Goal: Task Accomplishment & Management: Complete application form

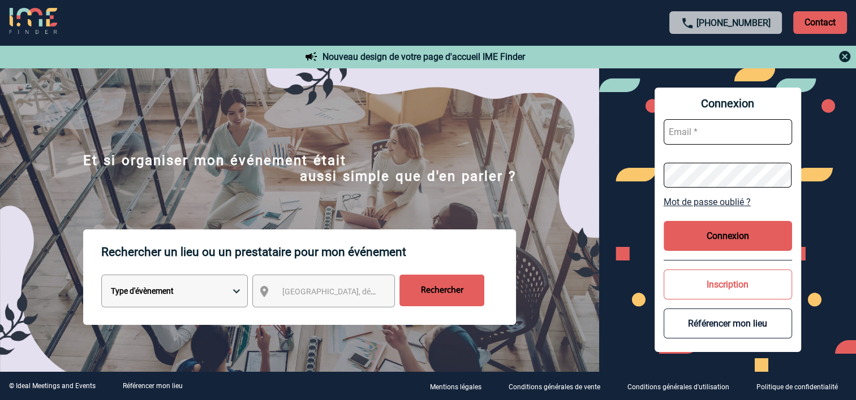
type input "a.bouchareychas@cnr.tm.fr"
click at [707, 243] on button "Connexion" at bounding box center [728, 236] width 128 height 30
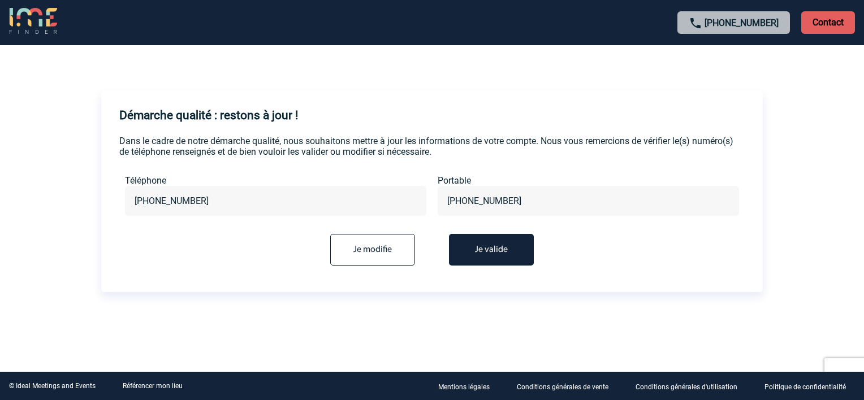
click at [507, 252] on button "Je valide" at bounding box center [491, 250] width 85 height 32
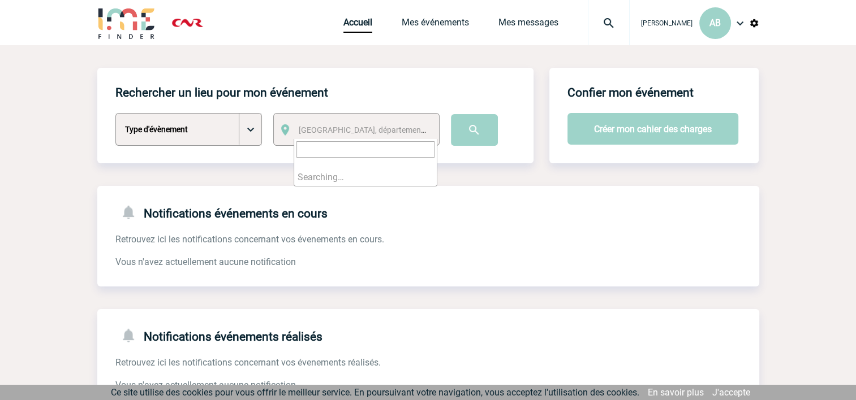
click at [346, 126] on span "Ville, département, région..." at bounding box center [366, 130] width 144 height 16
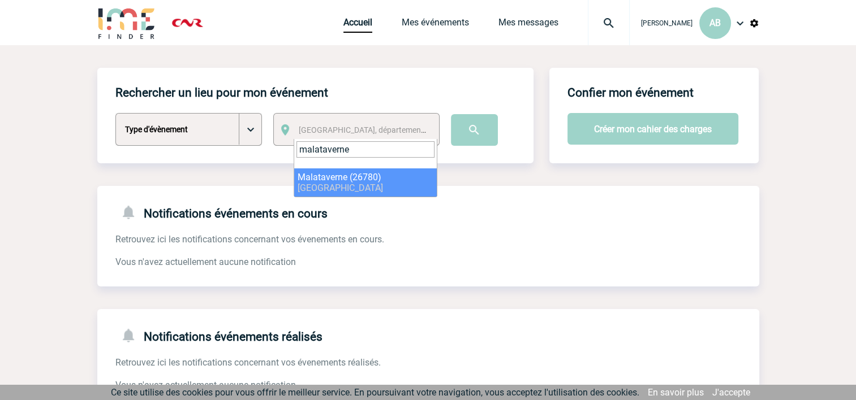
type input "malataverne"
select select "35182"
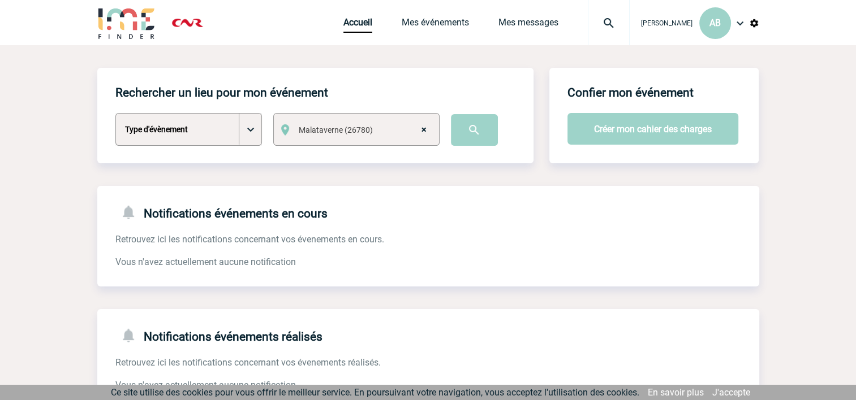
click at [249, 126] on select "Type d'évènement Séminaire avec nuitée Séminaire sans nuitée Repas de groupe Te…" at bounding box center [188, 129] width 147 height 33
select select "2"
click at [115, 114] on select "Type d'évènement Séminaire avec nuitée Séminaire sans nuitée Repas de groupe Te…" at bounding box center [188, 129] width 147 height 33
click at [593, 126] on button "Créer mon cahier des charges" at bounding box center [652, 129] width 171 height 32
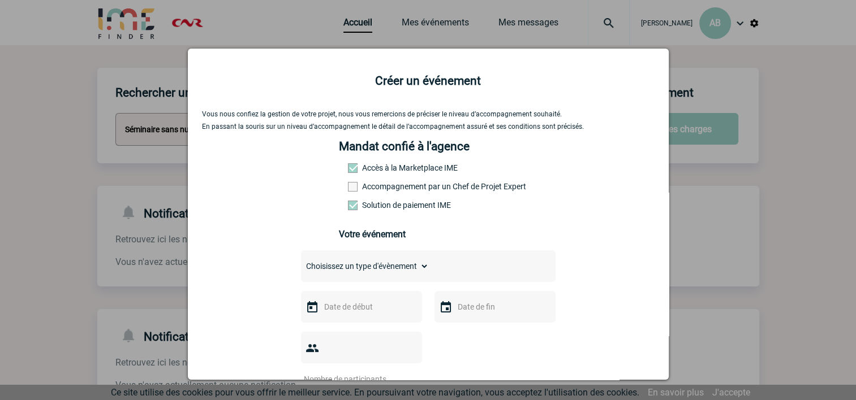
click at [419, 269] on select "Choisissez un type d'évènement Séminaire avec nuitée Séminaire sans nuitée Repa…" at bounding box center [365, 267] width 128 height 16
select select "2"
click at [301, 262] on select "Choisissez un type d'évènement Séminaire avec nuitée Séminaire sans nuitée Repa…" at bounding box center [365, 267] width 128 height 16
click at [368, 307] on input "text" at bounding box center [360, 307] width 78 height 15
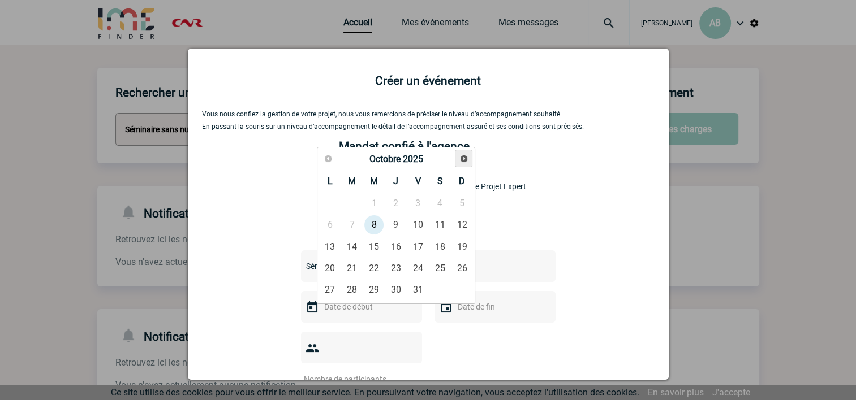
click at [458, 163] on link "Suivant" at bounding box center [464, 159] width 18 height 18
click at [393, 223] on link "6" at bounding box center [395, 225] width 21 height 20
type input "06-11-2025"
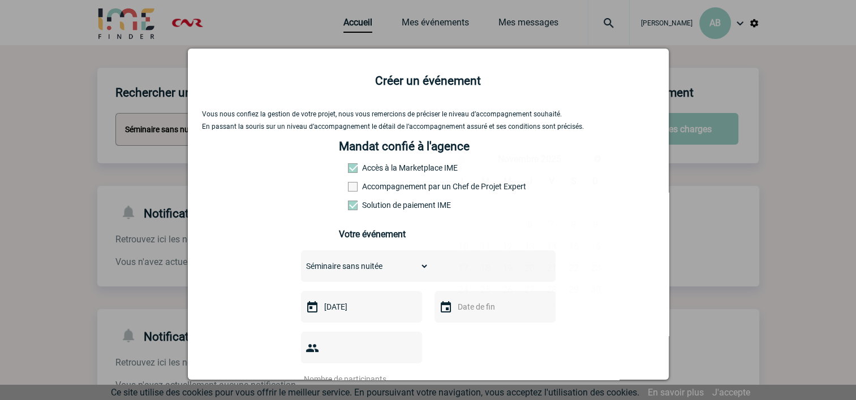
click at [462, 314] on input "text" at bounding box center [494, 307] width 78 height 15
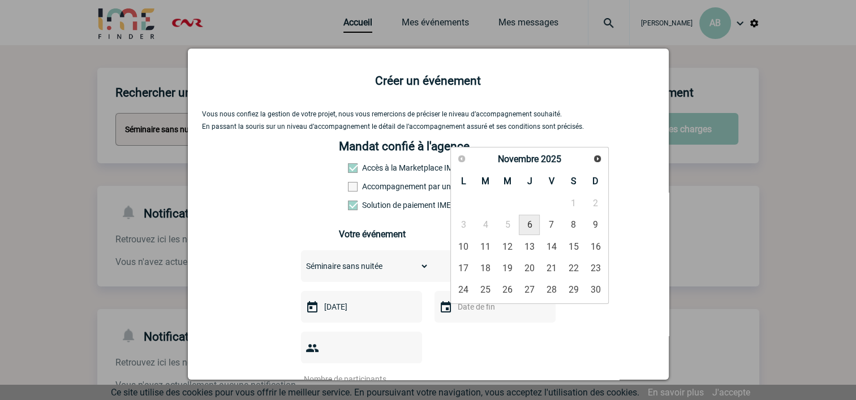
click at [527, 230] on link "6" at bounding box center [529, 225] width 21 height 20
type input "06-11-2025"
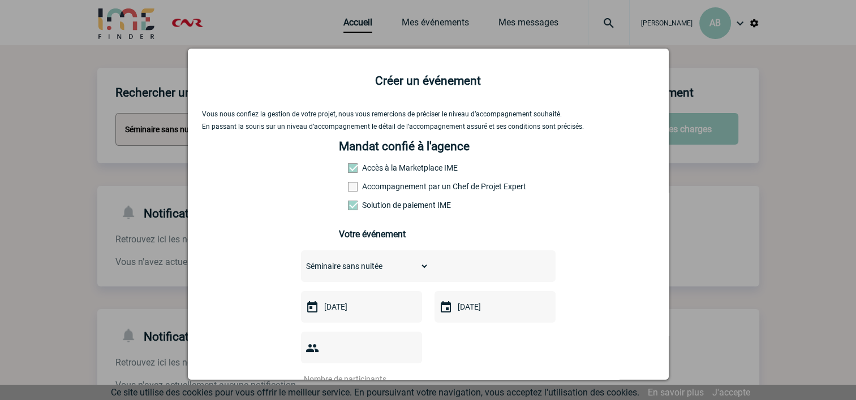
click at [378, 372] on input "number" at bounding box center [354, 379] width 106 height 15
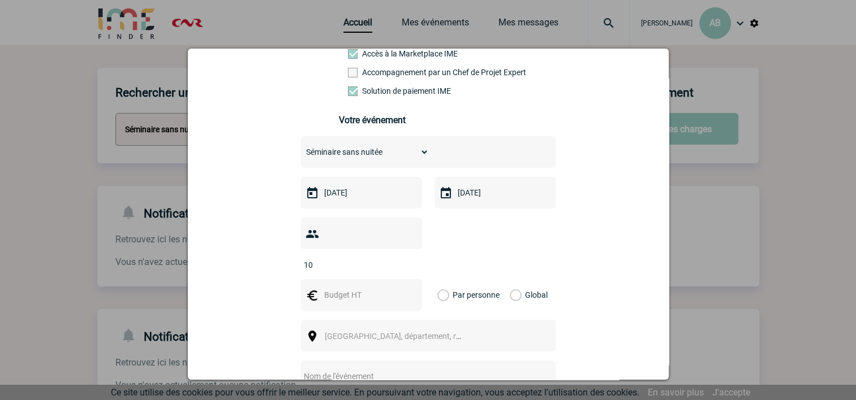
scroll to position [162, 0]
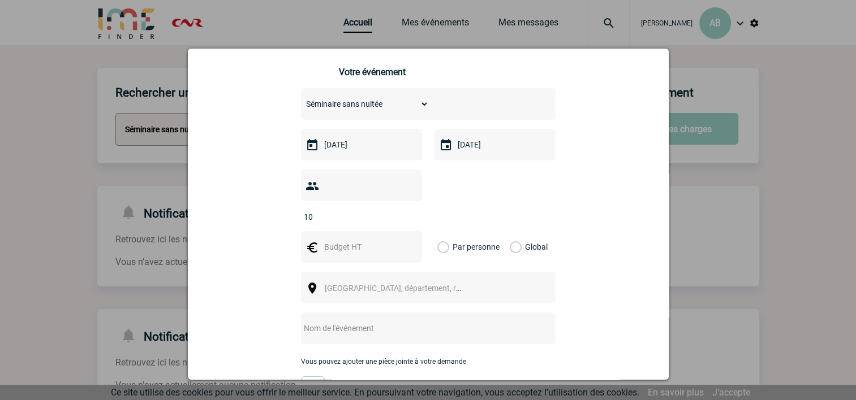
type input "10"
click at [339, 240] on input "text" at bounding box center [360, 247] width 78 height 15
type input "2500"
click at [416, 281] on span "Ville, département, région..." at bounding box center [398, 289] width 156 height 16
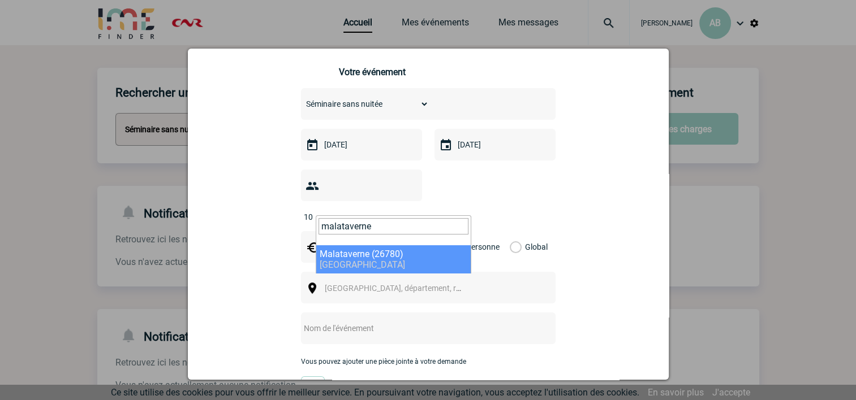
type input "malataverne"
select select "35182"
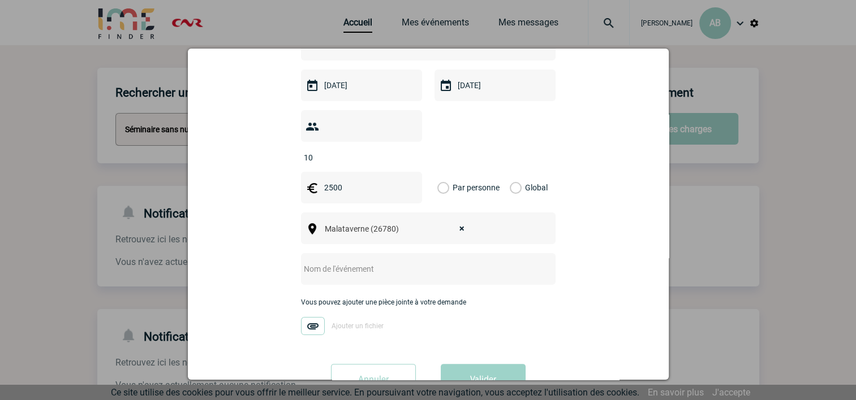
scroll to position [245, 0]
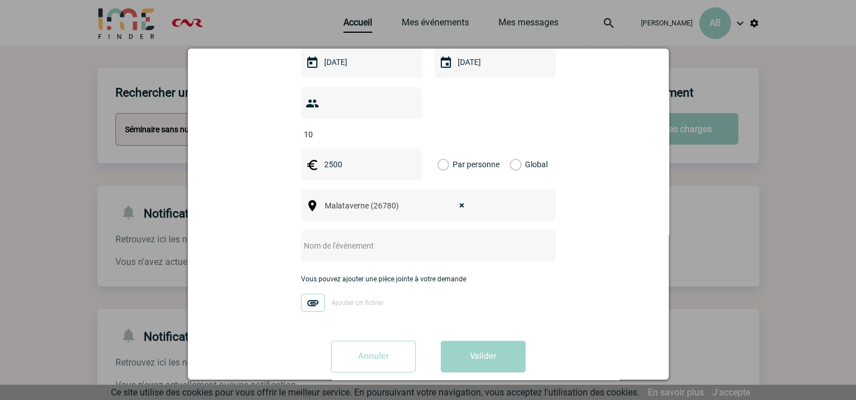
click at [368, 341] on input "Annuler" at bounding box center [373, 357] width 85 height 32
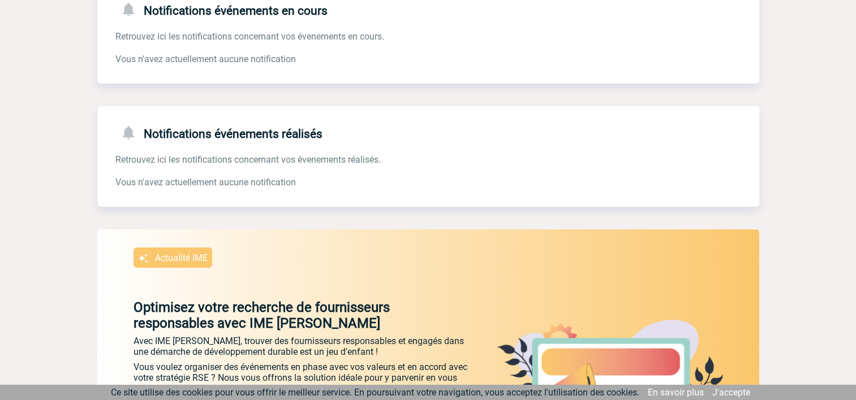
scroll to position [0, 0]
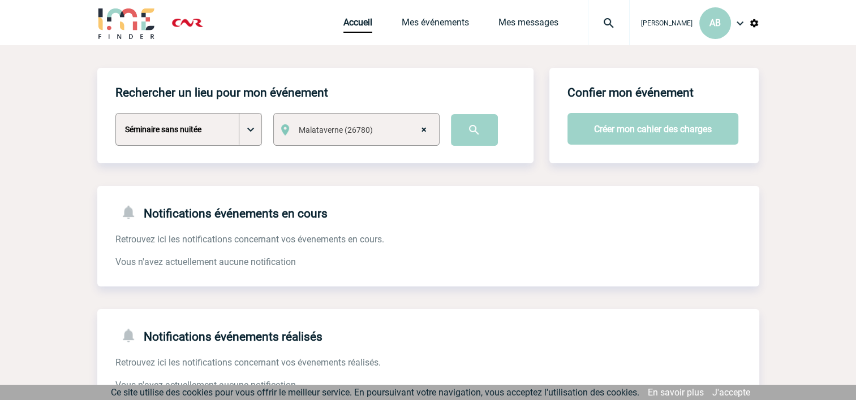
click at [588, 24] on img at bounding box center [608, 23] width 41 height 14
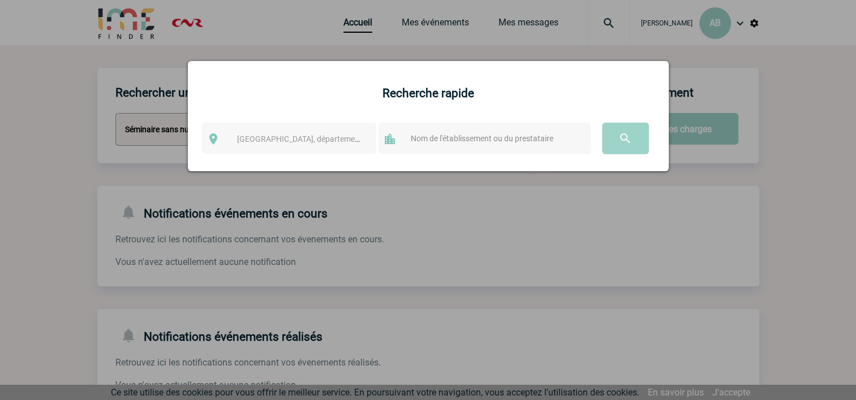
click at [428, 141] on input "text" at bounding box center [495, 138] width 175 height 15
type input "domaine du colombier"
click at [322, 144] on span "Ville, département, région..." at bounding box center [315, 139] width 157 height 9
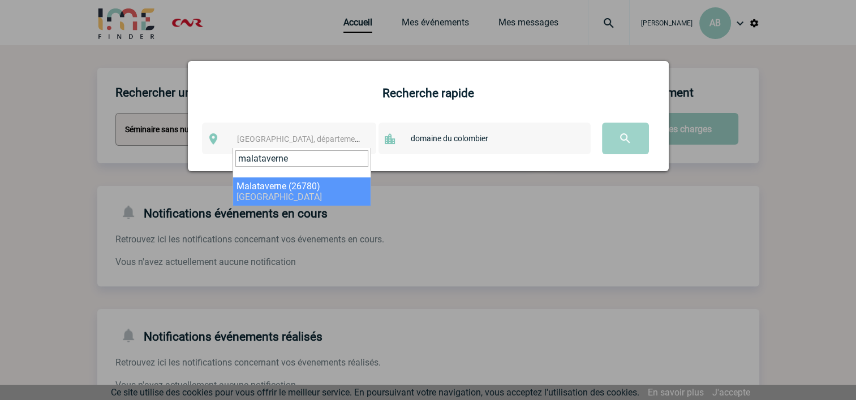
type input "malataverne"
select select "35182"
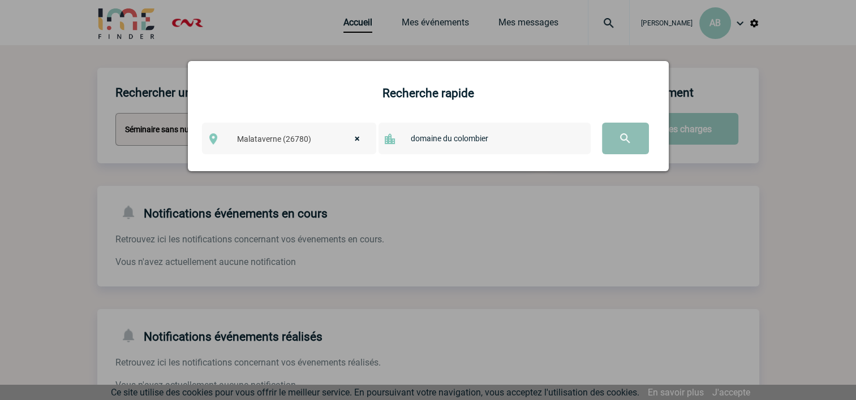
click at [628, 137] on input "image" at bounding box center [625, 139] width 47 height 32
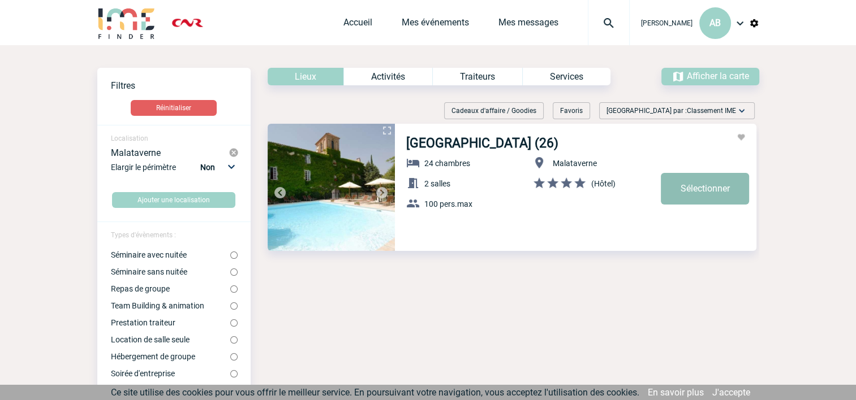
click at [698, 189] on link "Sélectionner" at bounding box center [705, 189] width 88 height 32
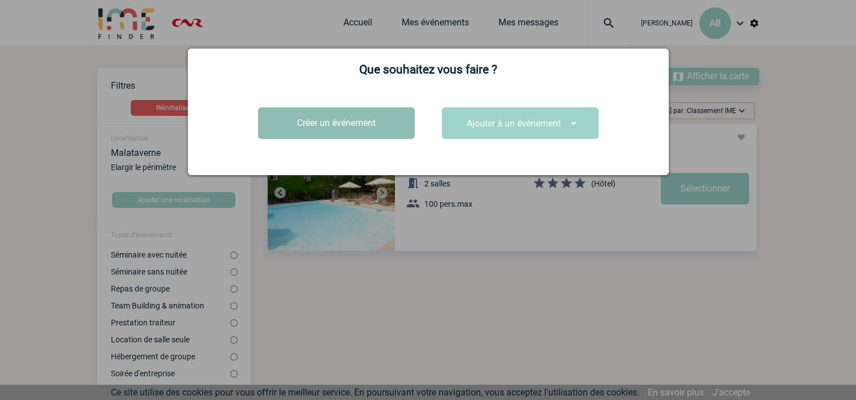
click at [350, 125] on button "Créer un événement" at bounding box center [336, 123] width 157 height 32
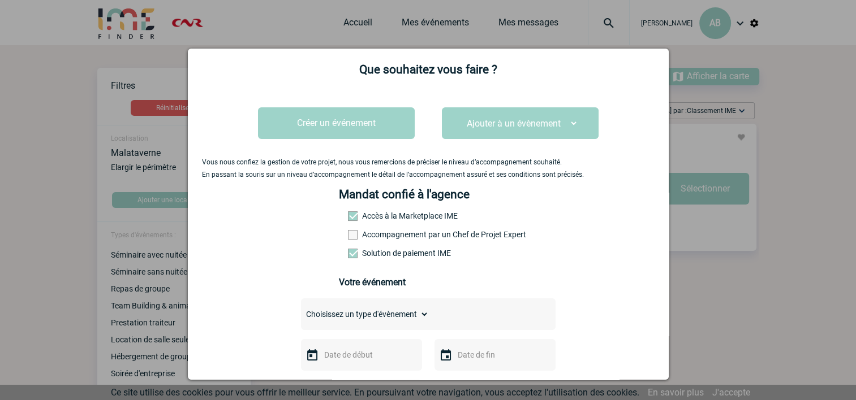
click at [411, 316] on select "Choisissez un type d'évènement Séminaire avec nuitée Séminaire sans nuitée Repa…" at bounding box center [365, 315] width 128 height 16
select select "2"
click at [301, 311] on select "Choisissez un type d'évènement Séminaire avec nuitée Séminaire sans nuitée Repa…" at bounding box center [365, 315] width 128 height 16
click at [375, 356] on input "text" at bounding box center [360, 355] width 78 height 15
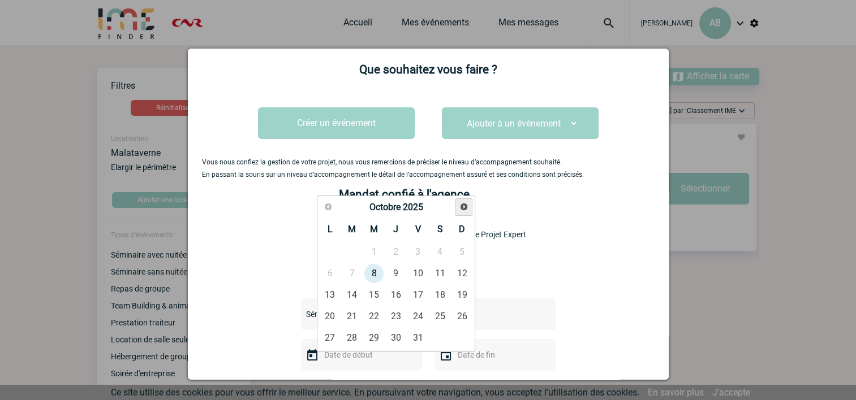
click at [464, 213] on link "Suivant" at bounding box center [464, 208] width 18 height 18
click at [393, 265] on link "6" at bounding box center [395, 274] width 21 height 20
type input "06-11-2025"
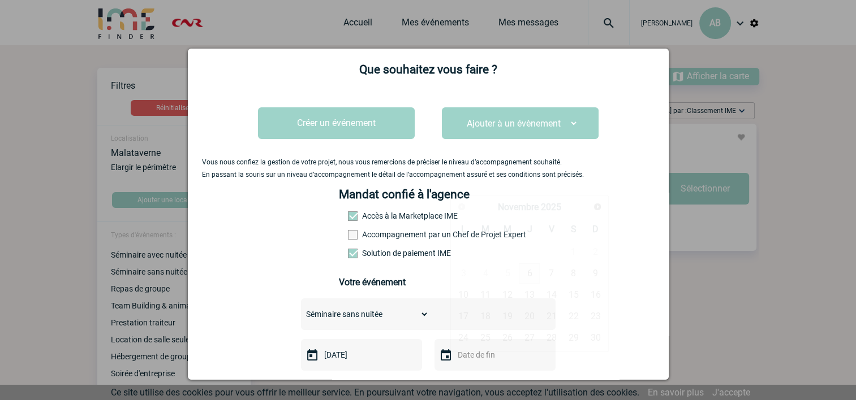
click at [482, 359] on input "text" at bounding box center [494, 355] width 78 height 15
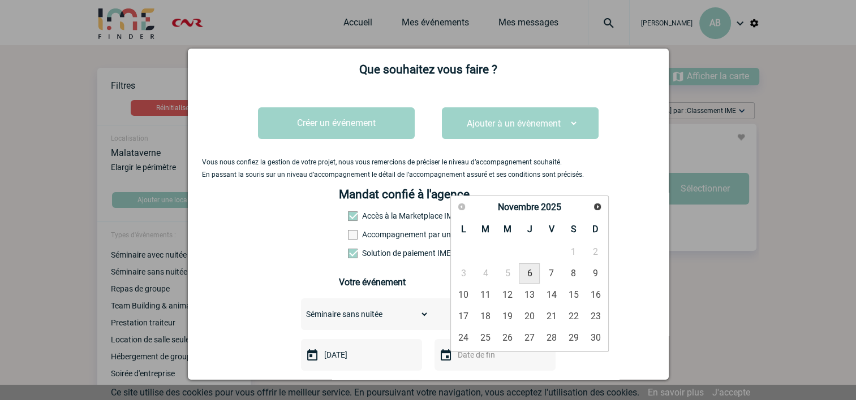
click at [532, 269] on link "6" at bounding box center [529, 274] width 21 height 20
type input "06-11-2025"
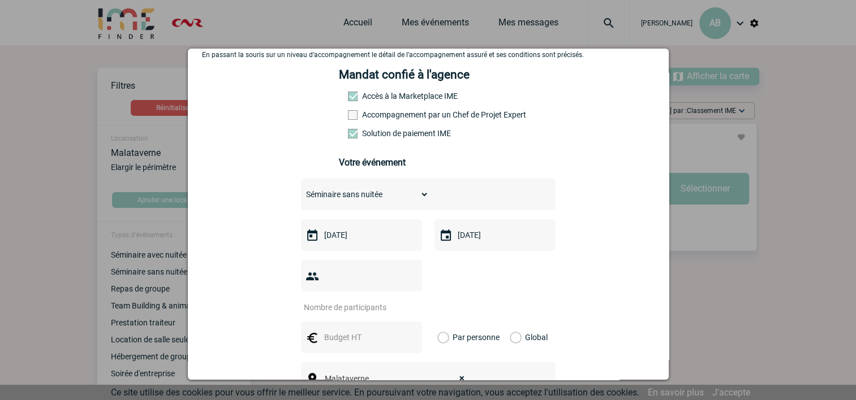
scroll to position [127, 0]
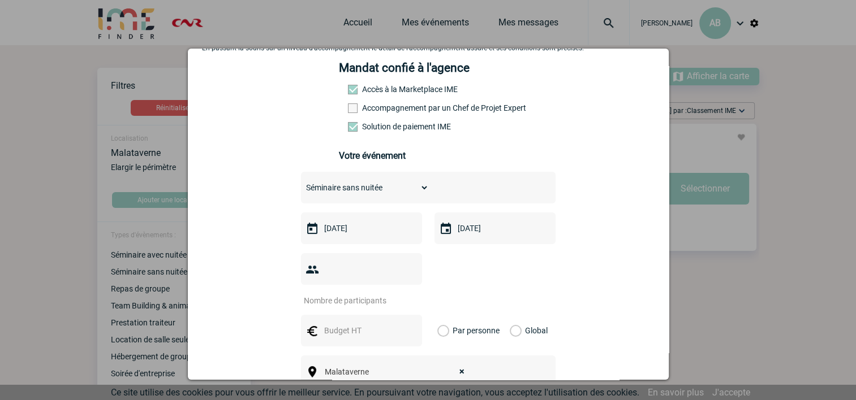
click at [351, 294] on input "number" at bounding box center [354, 301] width 106 height 15
type input "10"
click at [343, 324] on input "text" at bounding box center [360, 331] width 78 height 15
type input "2000"
click at [511, 315] on label "Global" at bounding box center [513, 331] width 7 height 32
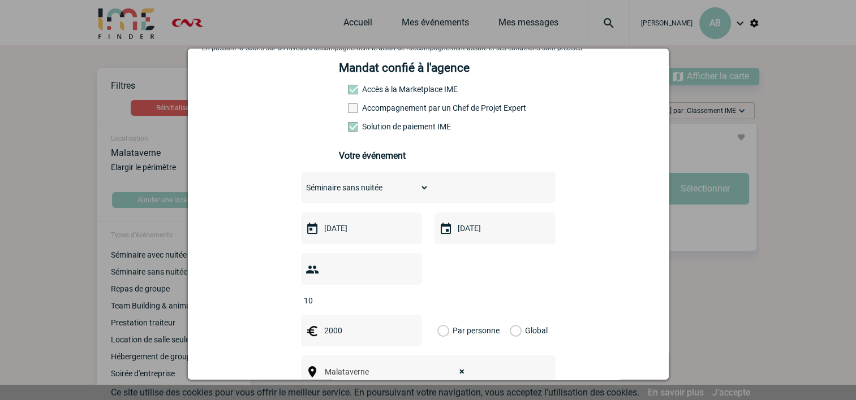
click at [0, 0] on input "Global" at bounding box center [0, 0] width 0 height 0
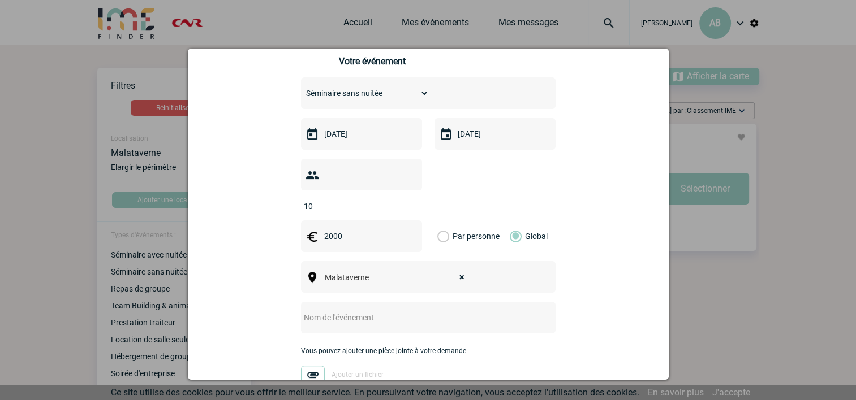
scroll to position [227, 0]
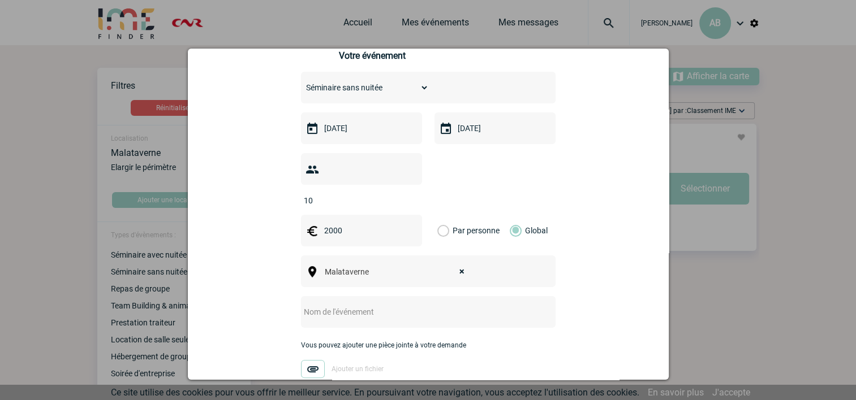
click at [501, 305] on input "text" at bounding box center [413, 312] width 225 height 15
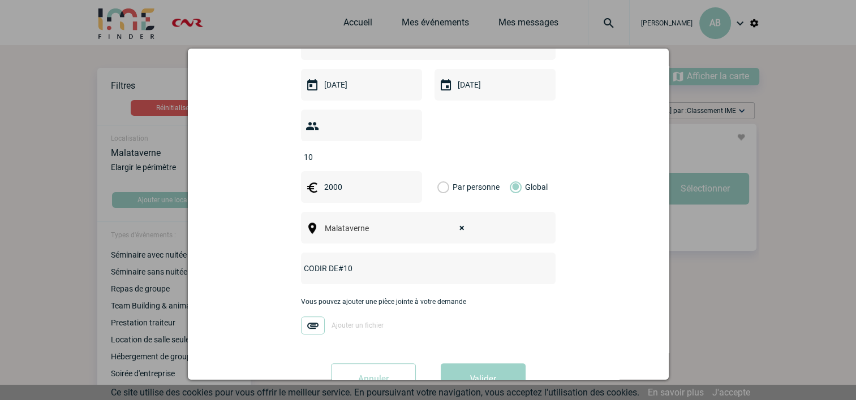
scroll to position [272, 0]
type input "CODIR DE#10"
click at [488, 363] on button "Valider" at bounding box center [483, 378] width 85 height 32
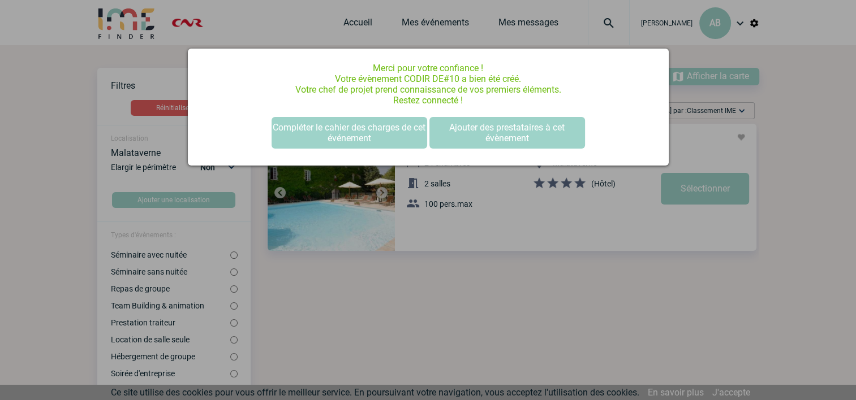
scroll to position [0, 0]
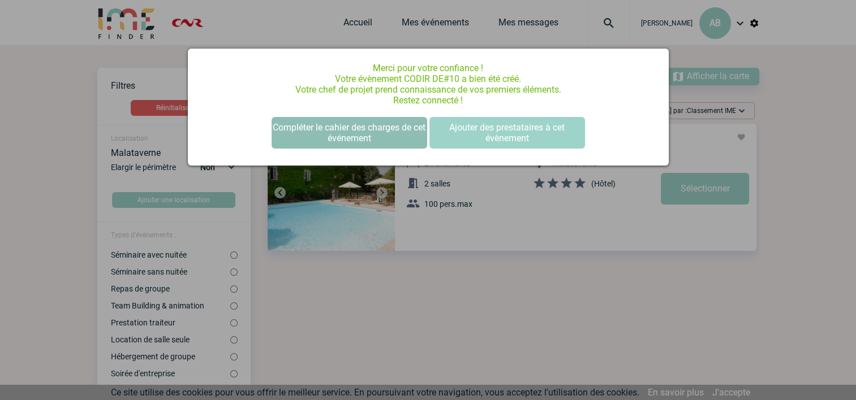
click at [360, 131] on button "Compléter le cahier des charges de cet événement" at bounding box center [350, 133] width 156 height 32
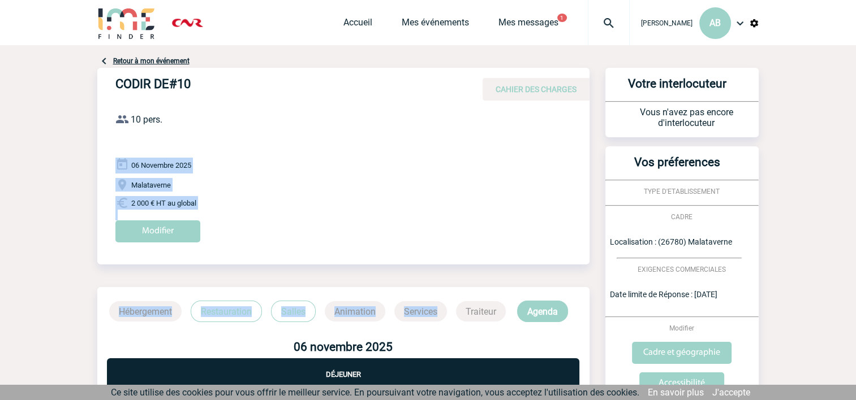
drag, startPoint x: 0, startPoint y: 0, endPoint x: 473, endPoint y: 347, distance: 586.4
click at [473, 347] on div "CODIR DE#10 CAHIER DES CHARGES CODIR DE#10 le 06 Novembre 2025 10 pers. Envoyer…" at bounding box center [343, 257] width 492 height 378
click at [484, 227] on div "Modifier" at bounding box center [352, 236] width 474 height 31
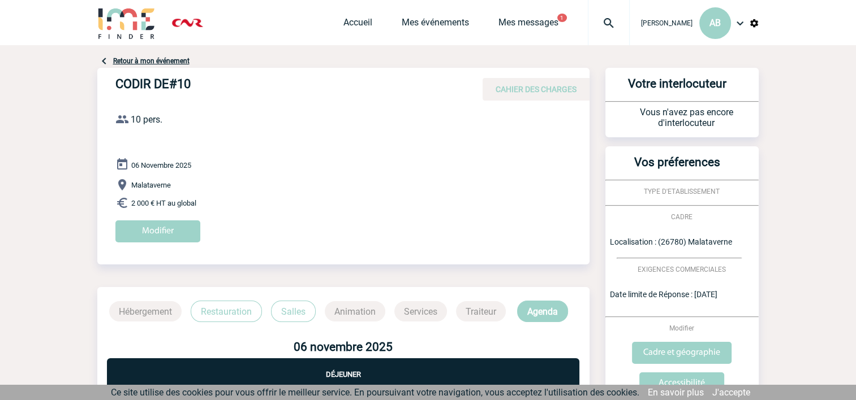
click at [527, 91] on span "CAHIER DES CHARGES" at bounding box center [536, 89] width 81 height 9
click at [155, 227] on input "Modifier" at bounding box center [157, 232] width 85 height 22
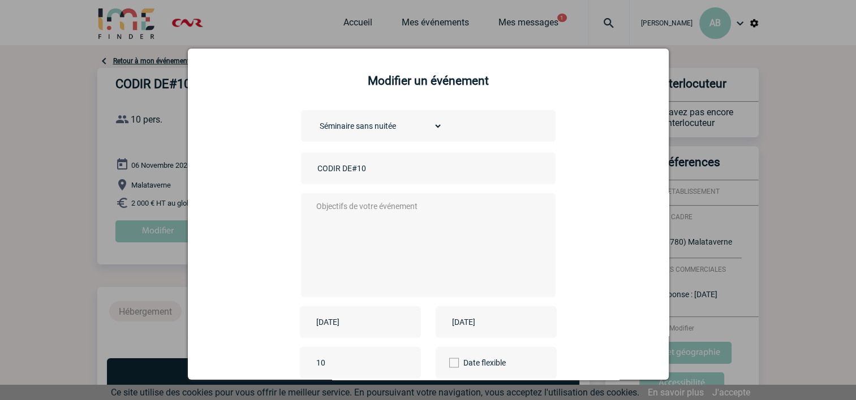
click at [395, 214] on textarea at bounding box center [424, 244] width 223 height 91
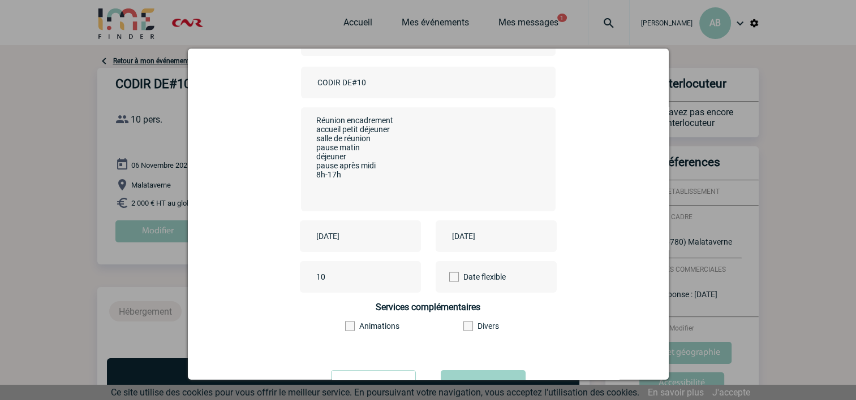
scroll to position [88, 0]
type textarea "Réunion encadrement accueil petit déjeuner salle de réunion pause matin déjeune…"
drag, startPoint x: 669, startPoint y: 265, endPoint x: 670, endPoint y: 279, distance: 13.6
click at [670, 279] on div at bounding box center [428, 200] width 856 height 400
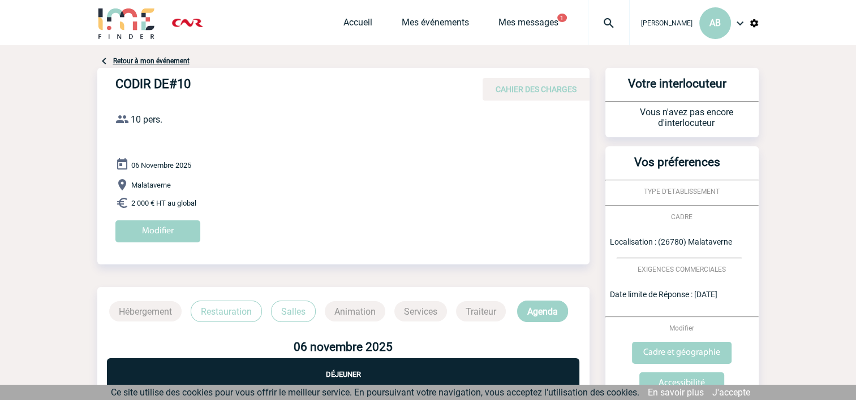
scroll to position [91, 0]
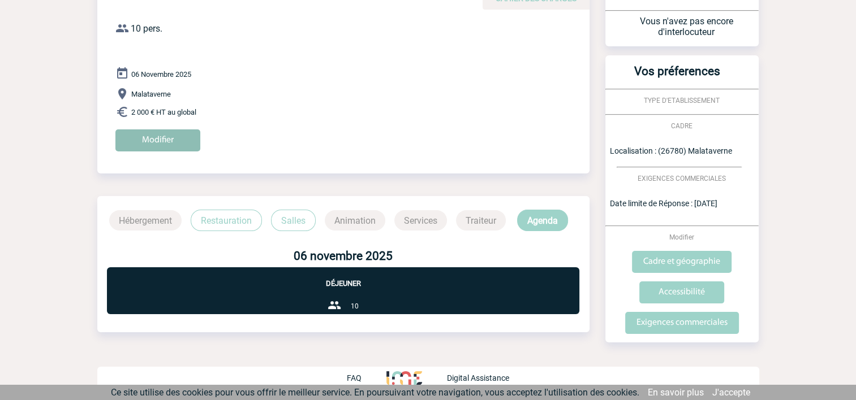
click at [176, 139] on input "Modifier" at bounding box center [157, 141] width 85 height 22
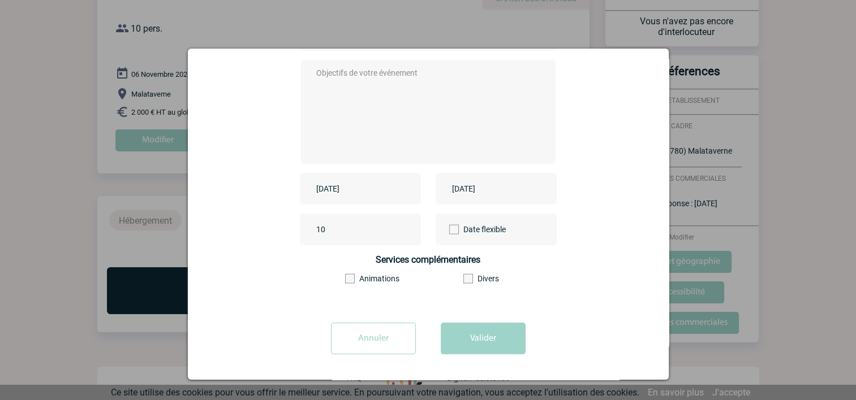
scroll to position [0, 0]
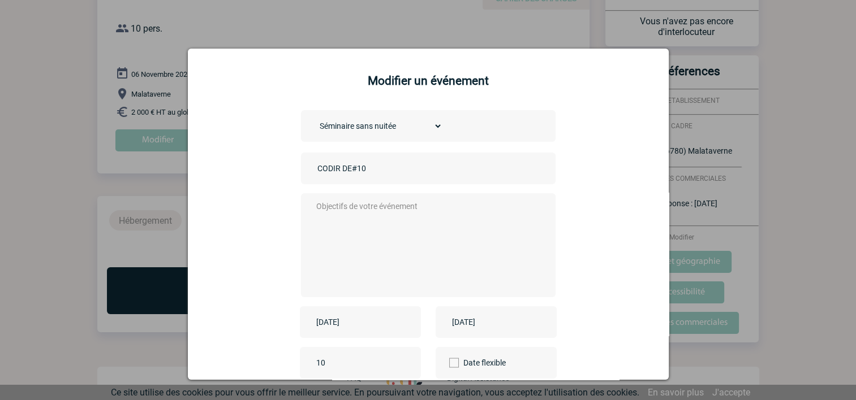
click at [429, 213] on textarea at bounding box center [424, 244] width 223 height 91
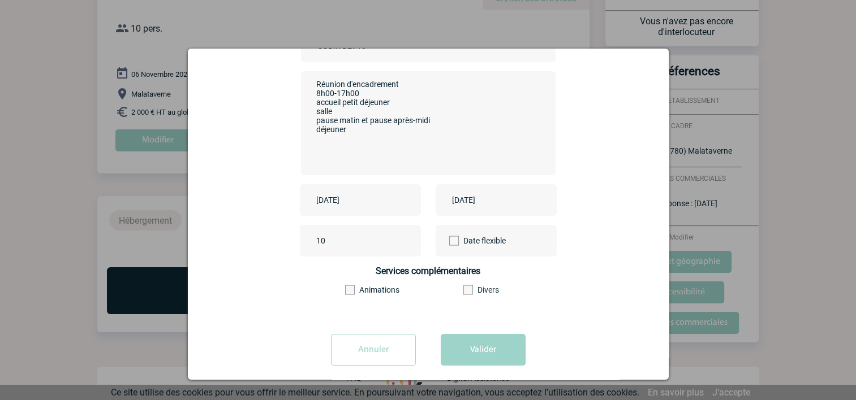
scroll to position [135, 0]
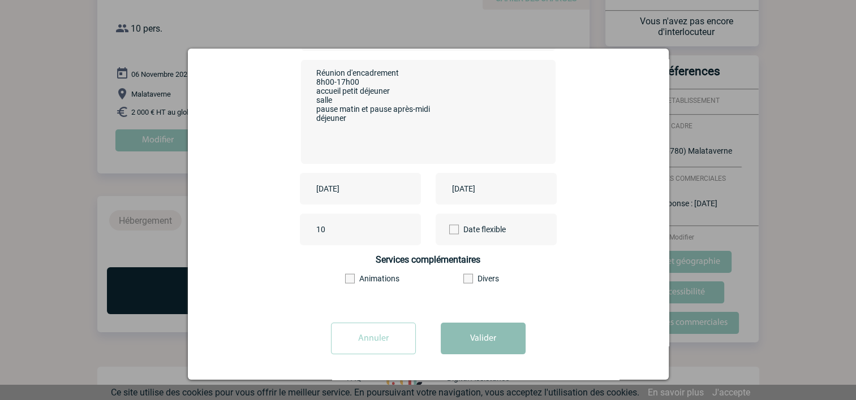
type textarea "Réunion d'encadrement 8h00-17h00 accueil petit déjeuner salle pause matin et pa…"
click at [474, 337] on button "Valider" at bounding box center [483, 339] width 85 height 32
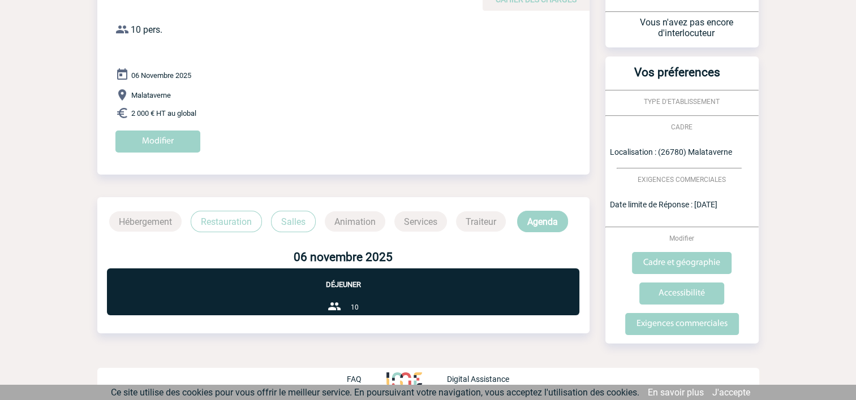
scroll to position [0, 0]
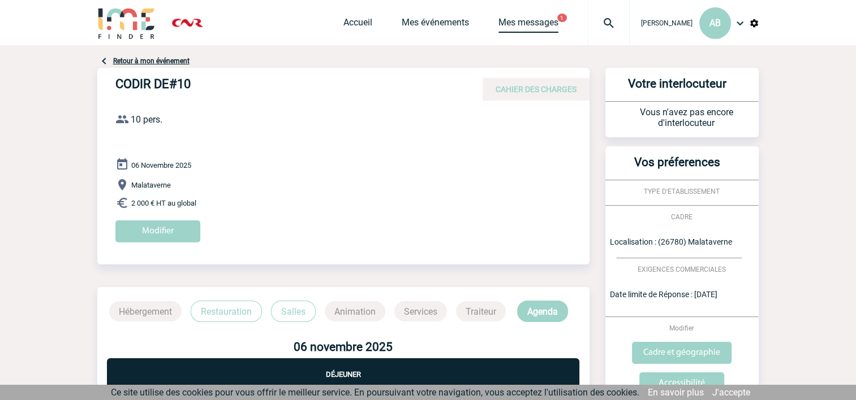
click at [498, 27] on link "Mes messages" at bounding box center [528, 25] width 60 height 16
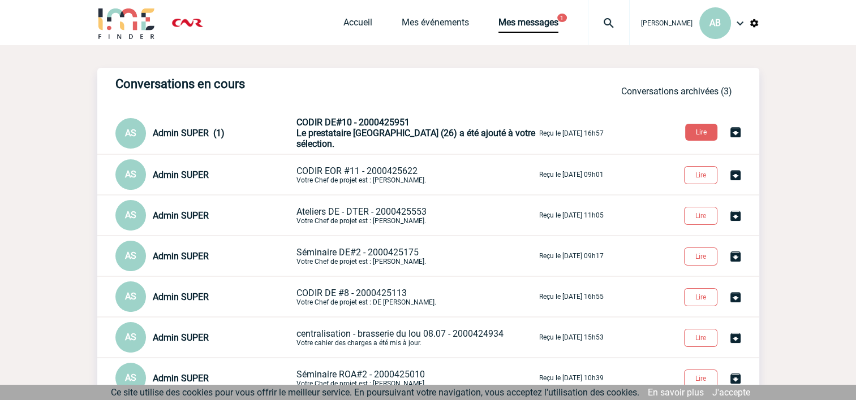
click at [361, 131] on span "Le prestataire [GEOGRAPHIC_DATA] (26) a été ajouté à votre sélection." at bounding box center [415, 138] width 239 height 21
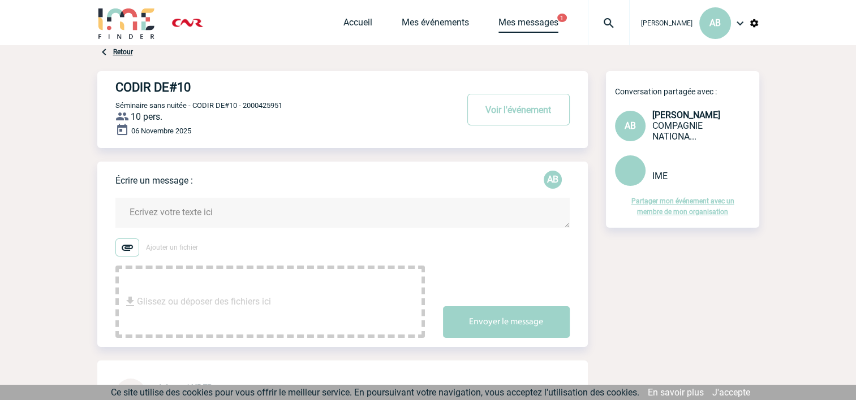
click at [498, 29] on link "Mes messages" at bounding box center [528, 25] width 60 height 16
